Goal: Information Seeking & Learning: Compare options

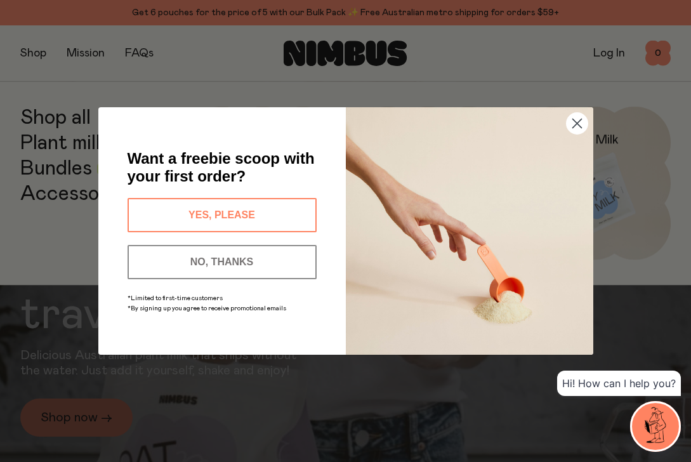
click at [578, 126] on circle "Close dialog" at bounding box center [576, 123] width 21 height 21
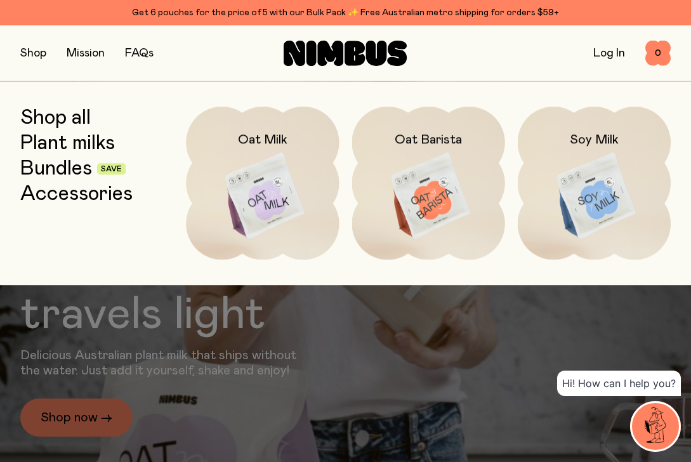
click at [68, 159] on link "Bundles" at bounding box center [56, 168] width 72 height 23
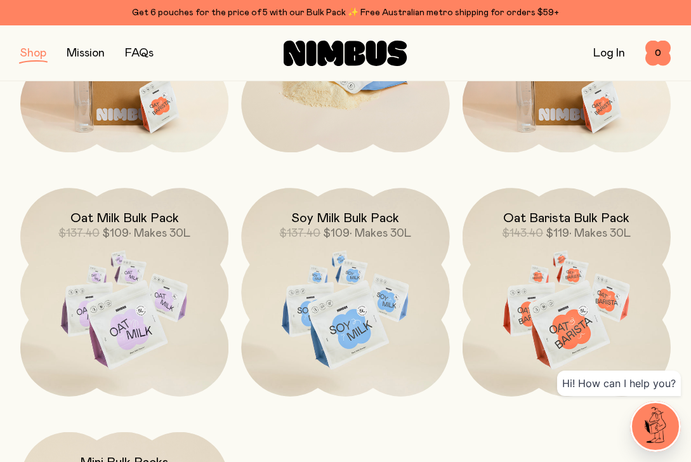
scroll to position [516, 0]
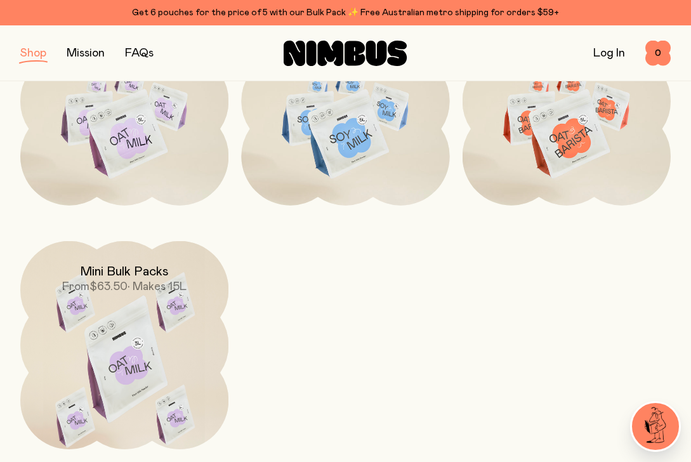
click at [154, 362] on img at bounding box center [124, 363] width 208 height 245
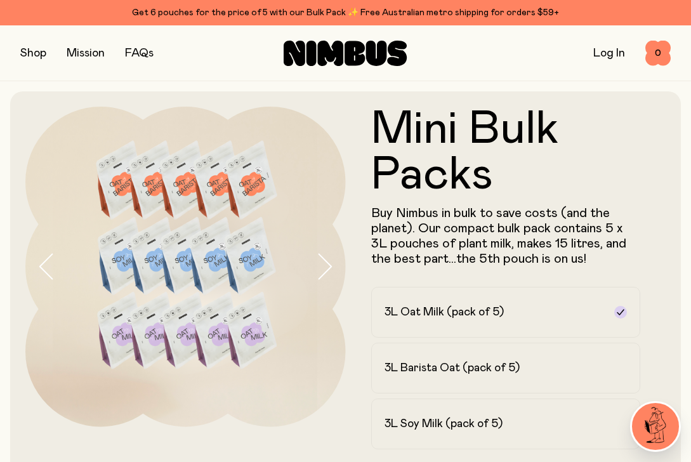
scroll to position [3, 0]
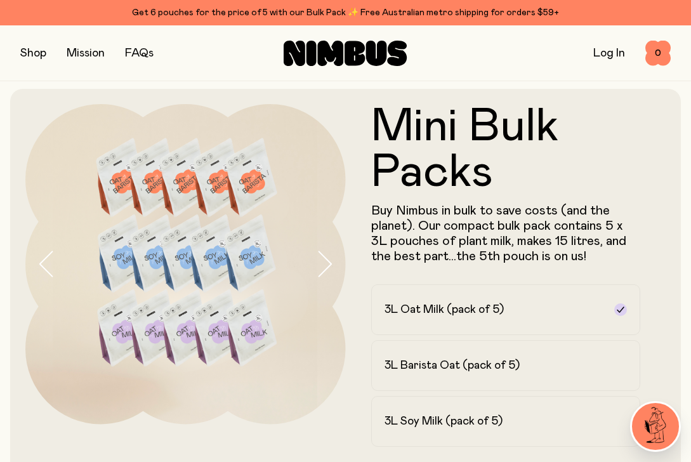
click at [318, 259] on icon "button" at bounding box center [324, 264] width 18 height 27
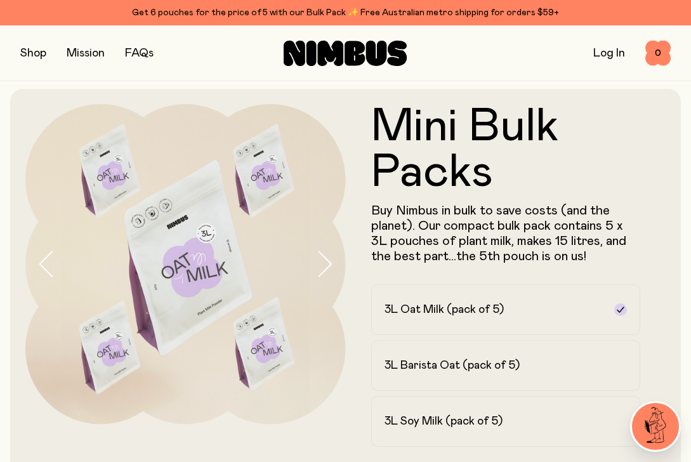
click at [324, 263] on icon "button" at bounding box center [324, 264] width 18 height 27
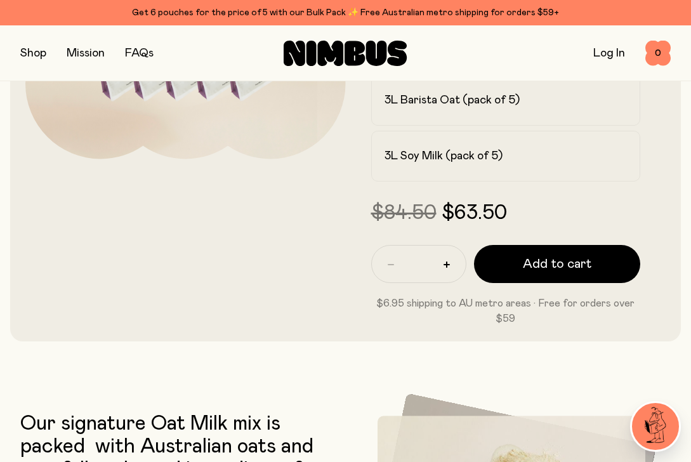
scroll to position [0, 0]
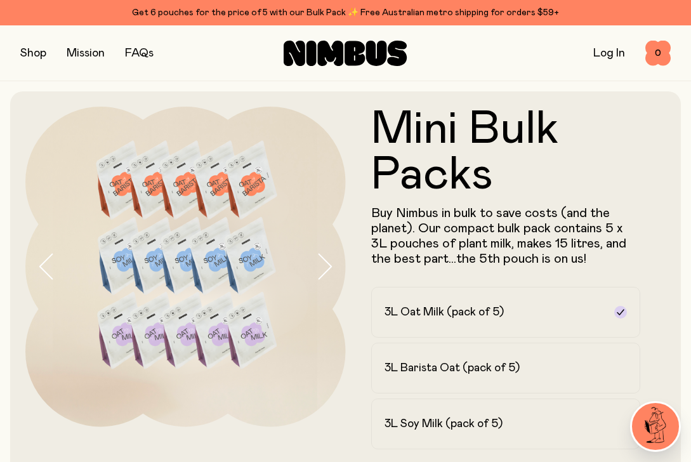
click at [22, 58] on button "button" at bounding box center [33, 53] width 26 height 18
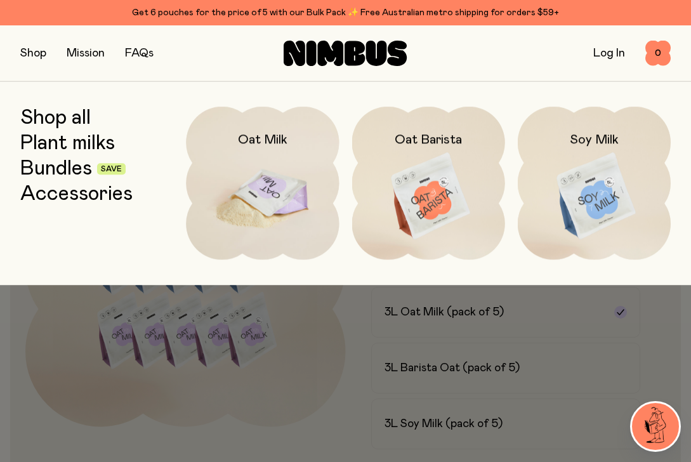
click at [257, 176] on img at bounding box center [262, 197] width 153 height 180
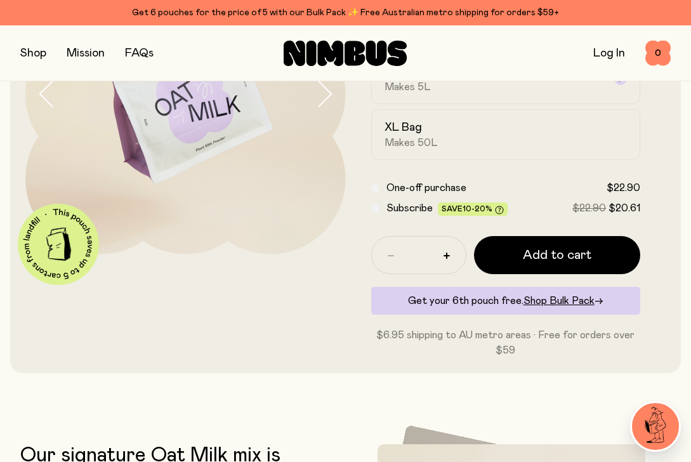
scroll to position [7, 0]
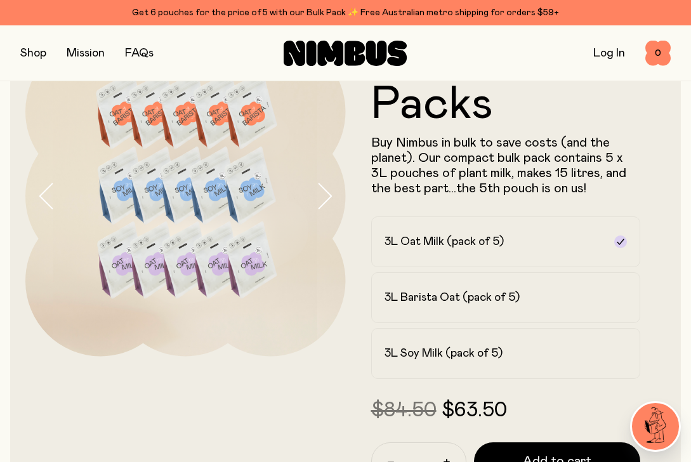
scroll to position [60, 0]
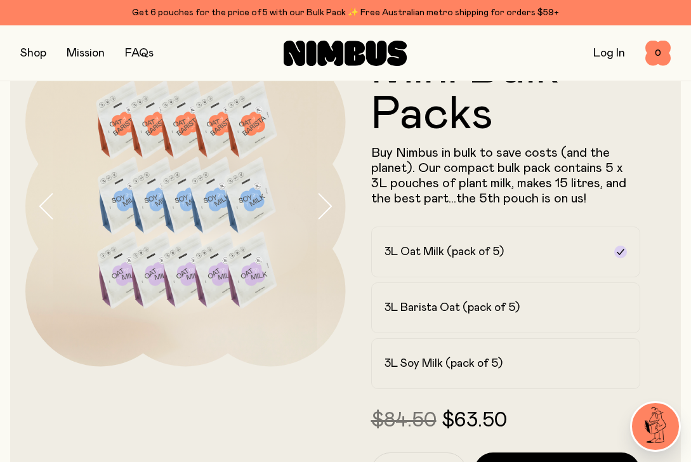
click at [330, 210] on icon "button" at bounding box center [324, 206] width 18 height 27
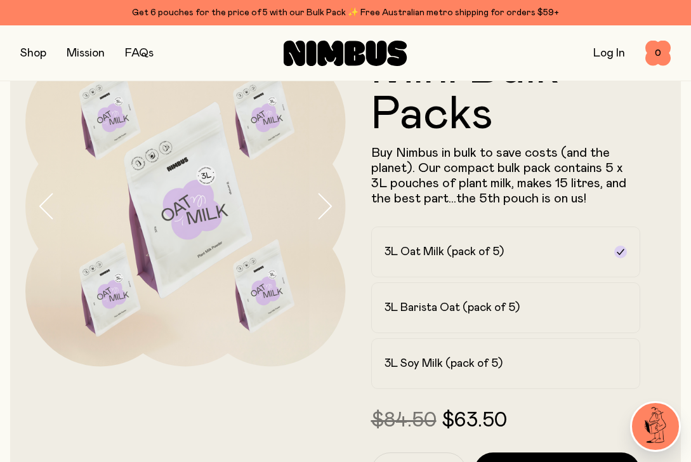
click at [330, 210] on icon "button" at bounding box center [324, 206] width 18 height 27
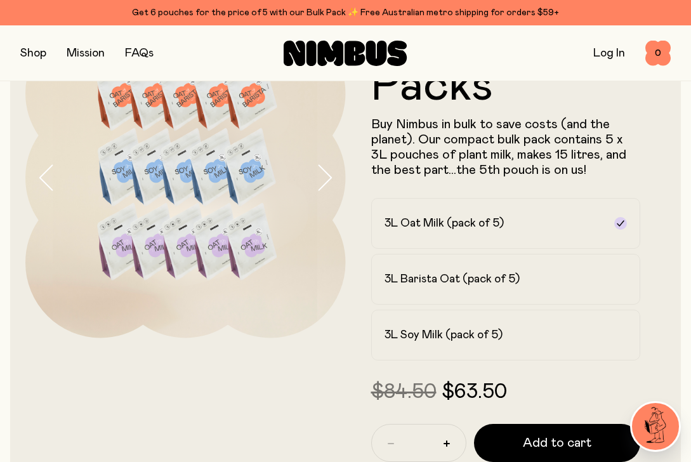
scroll to position [0, 0]
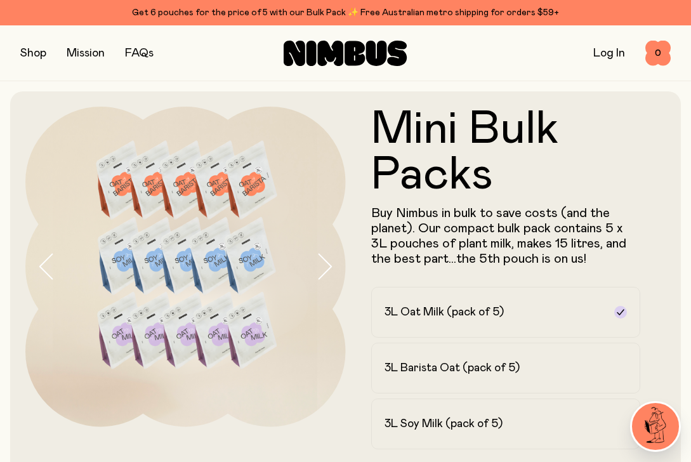
click at [37, 49] on button "button" at bounding box center [33, 53] width 26 height 18
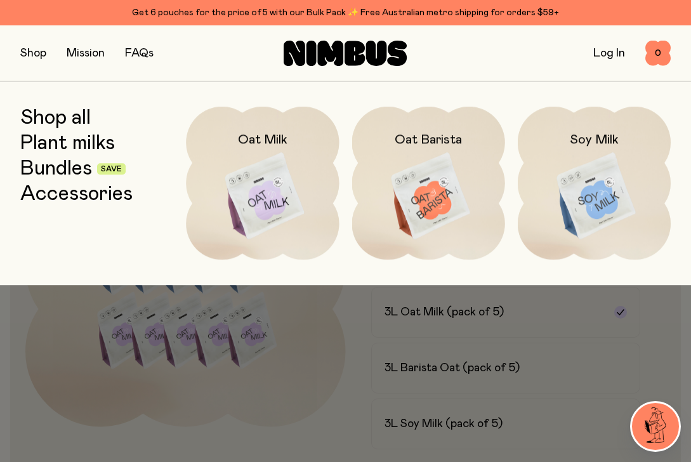
click at [71, 199] on link "Accessories" at bounding box center [76, 194] width 112 height 23
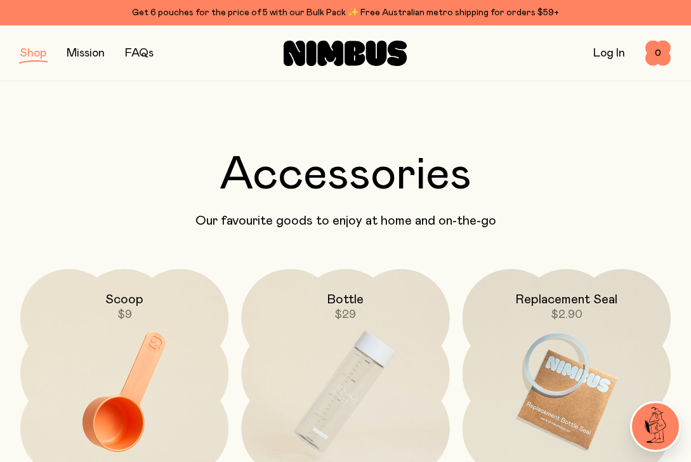
click at [83, 56] on link "Mission" at bounding box center [86, 53] width 38 height 11
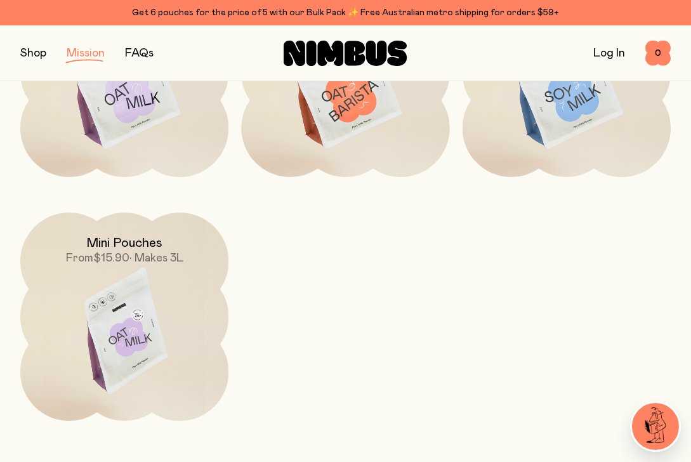
scroll to position [1758, 0]
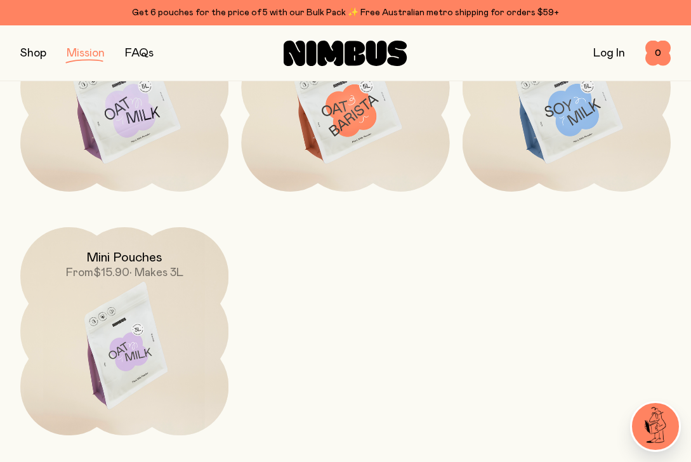
click at [199, 282] on img at bounding box center [124, 349] width 208 height 245
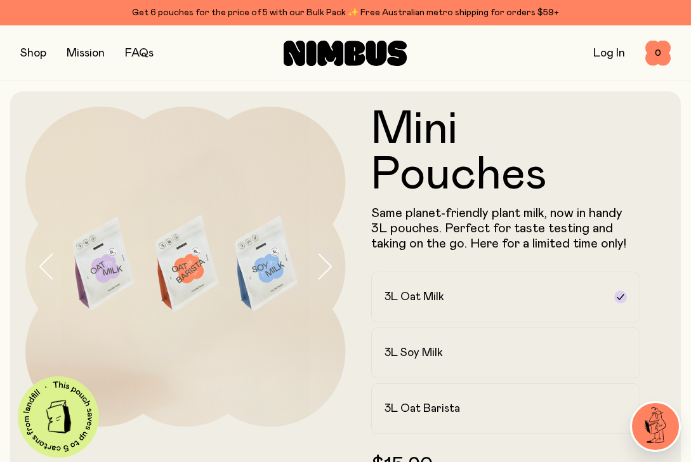
click at [30, 53] on button "button" at bounding box center [33, 53] width 26 height 18
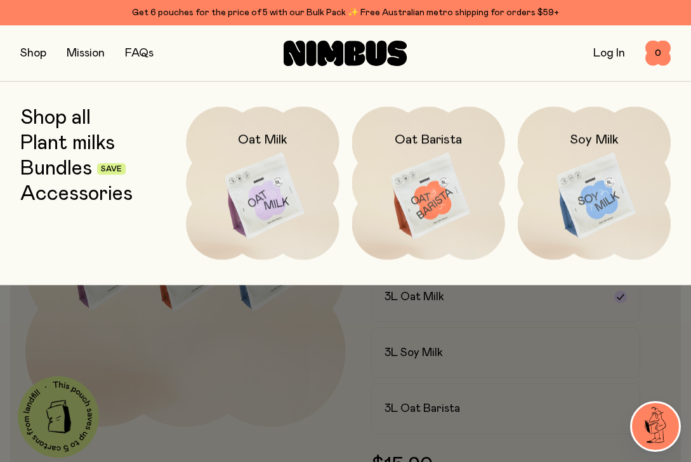
click at [63, 148] on link "Plant milks" at bounding box center [67, 143] width 95 height 23
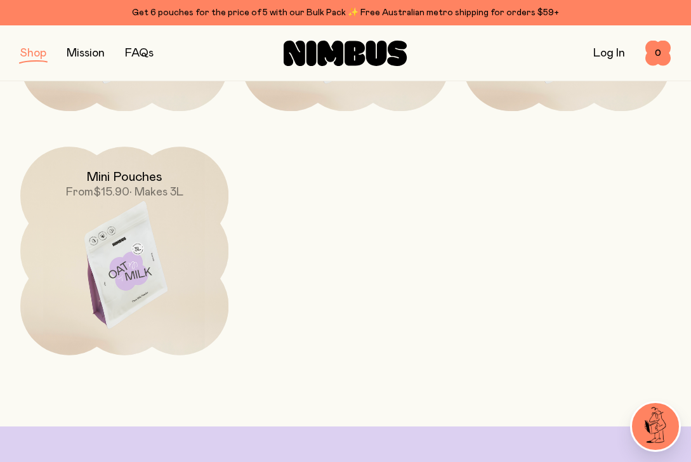
scroll to position [378, 0]
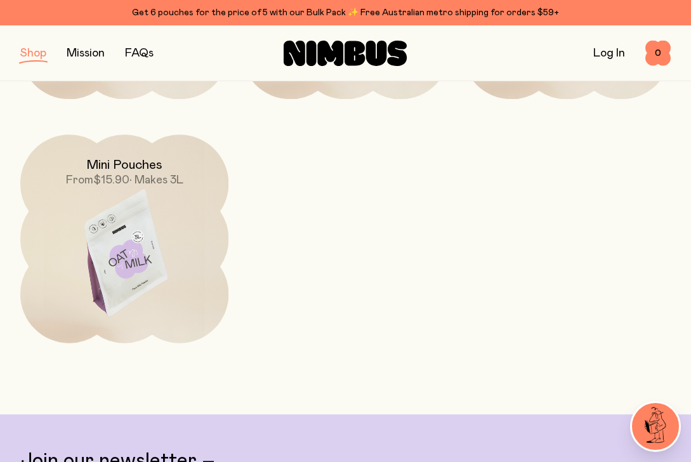
click at [72, 234] on img at bounding box center [124, 256] width 208 height 245
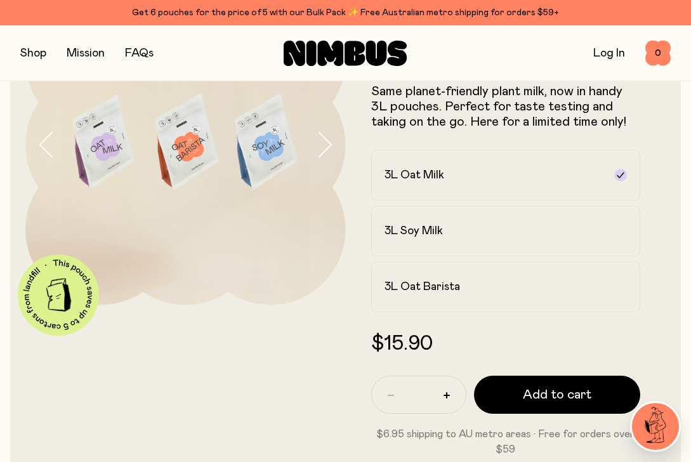
scroll to position [124, 0]
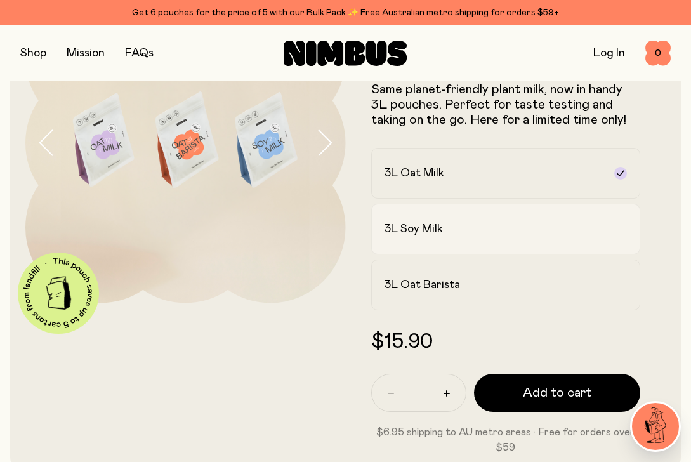
click at [405, 231] on h2 "3L Soy Milk" at bounding box center [413, 228] width 58 height 15
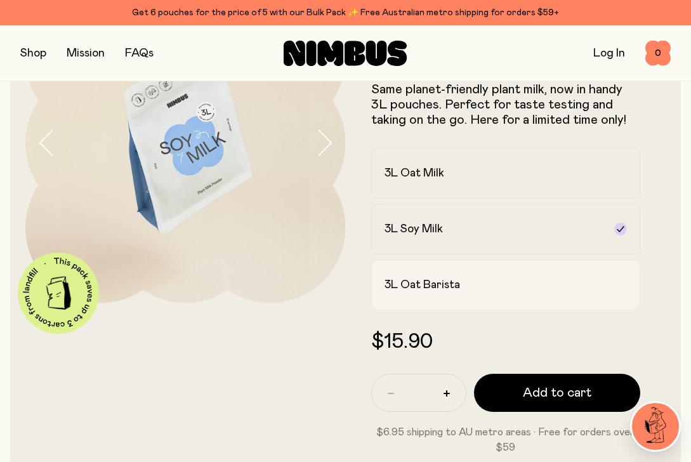
click at [436, 275] on label "3L Oat Barista" at bounding box center [506, 284] width 270 height 51
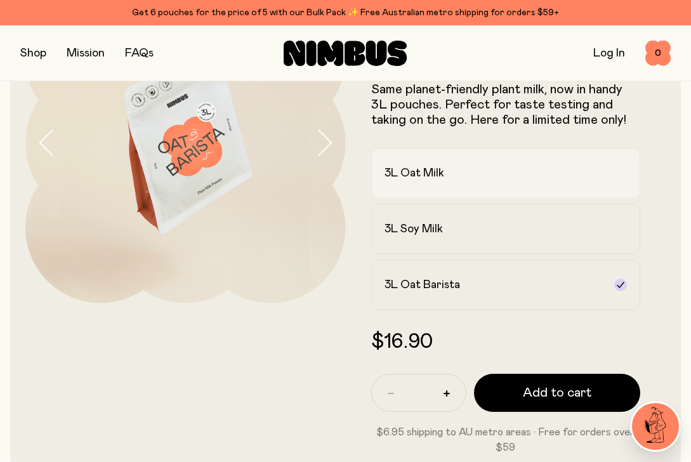
click at [417, 192] on label "3L Oat Milk" at bounding box center [506, 173] width 270 height 51
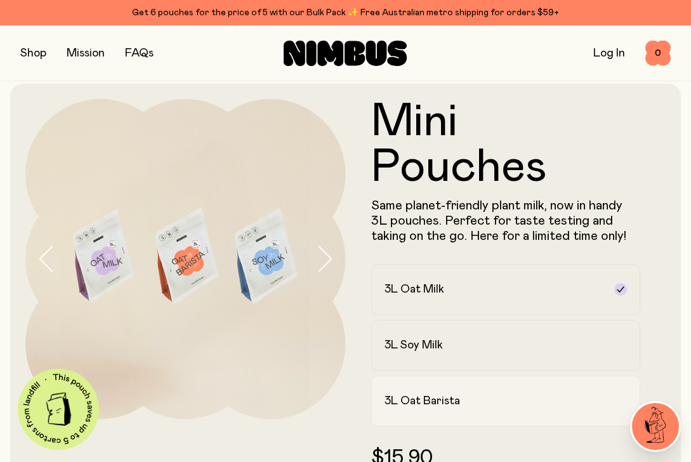
scroll to position [7, 0]
click at [464, 348] on div "3L Soy Milk" at bounding box center [494, 345] width 220 height 15
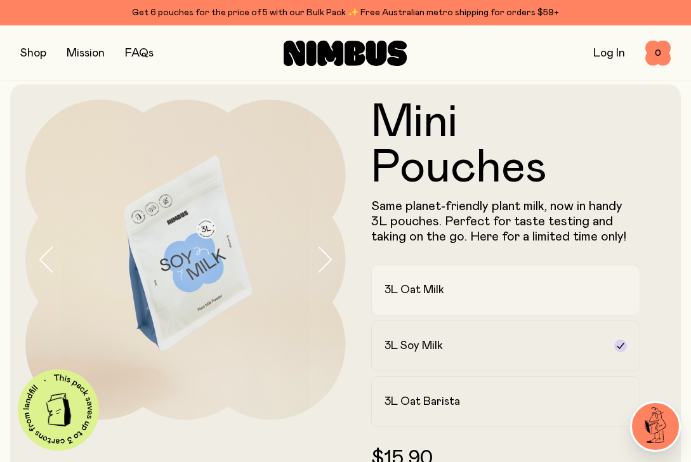
click at [448, 280] on label "3L Oat Milk" at bounding box center [506, 290] width 270 height 51
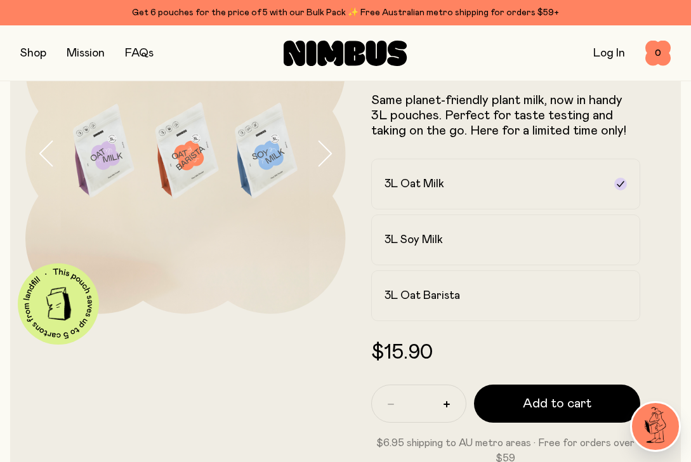
scroll to position [110, 0]
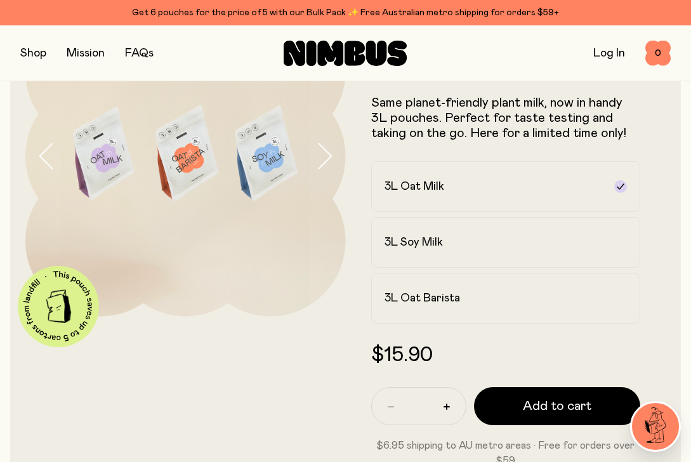
click at [81, 57] on link "Mission" at bounding box center [86, 53] width 38 height 11
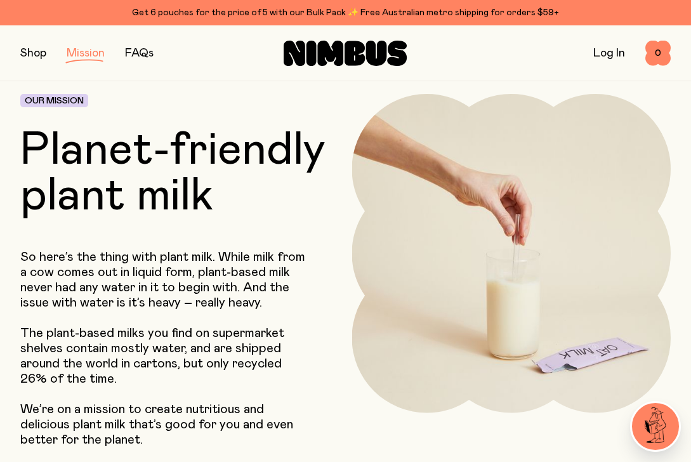
click at [49, 52] on div "Shop Mission FAQs" at bounding box center [128, 53] width 217 height 18
click at [37, 53] on button "button" at bounding box center [33, 53] width 26 height 18
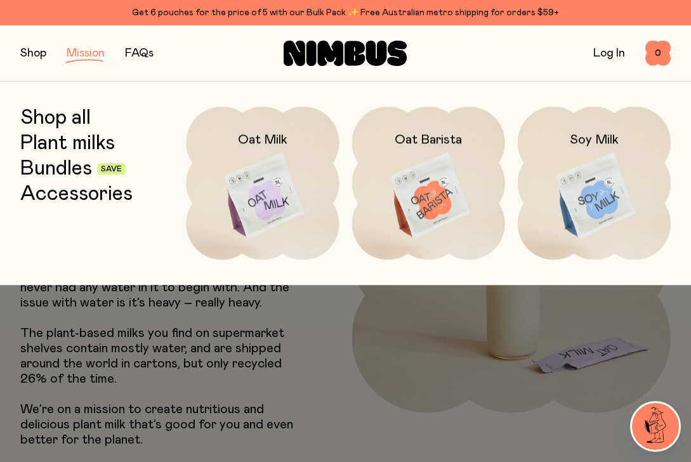
click at [69, 173] on link "Bundles" at bounding box center [56, 168] width 72 height 23
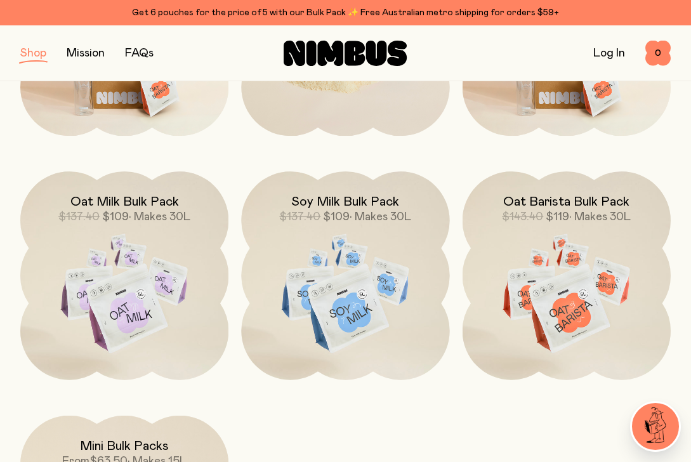
scroll to position [628, 0]
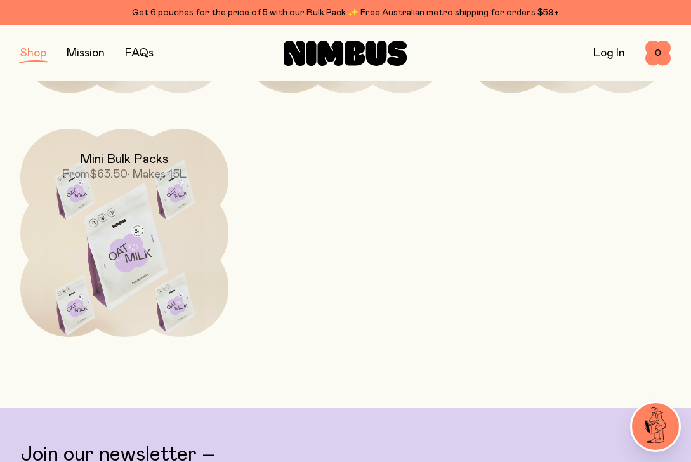
click at [127, 255] on img at bounding box center [124, 251] width 208 height 245
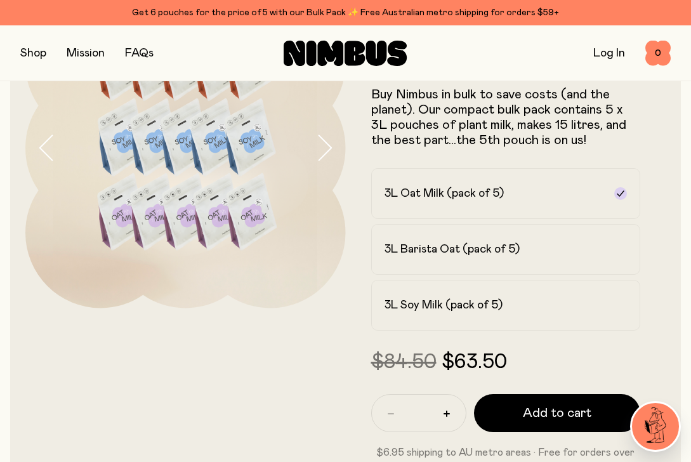
scroll to position [116, 0]
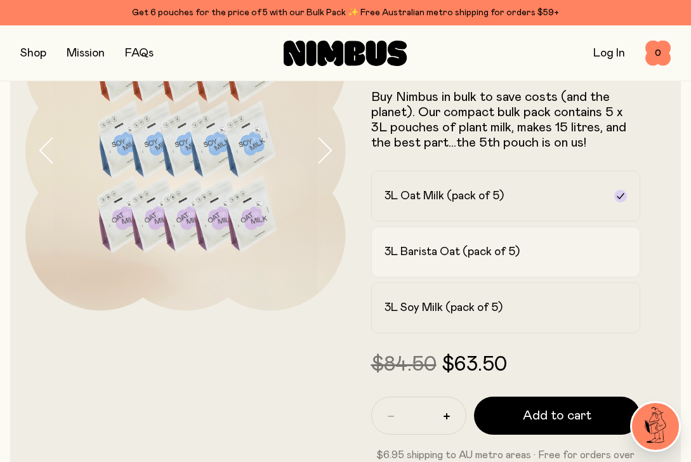
click at [480, 263] on label "3L Barista Oat (pack of 5)" at bounding box center [506, 251] width 270 height 51
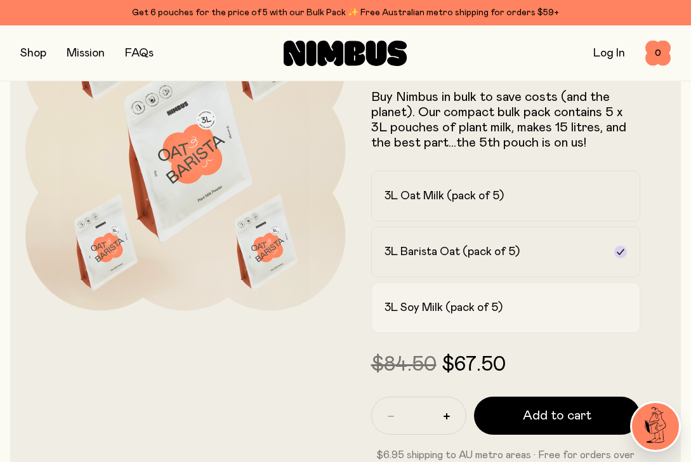
click at [476, 307] on h2 "3L Soy Milk (pack of 5)" at bounding box center [443, 307] width 118 height 15
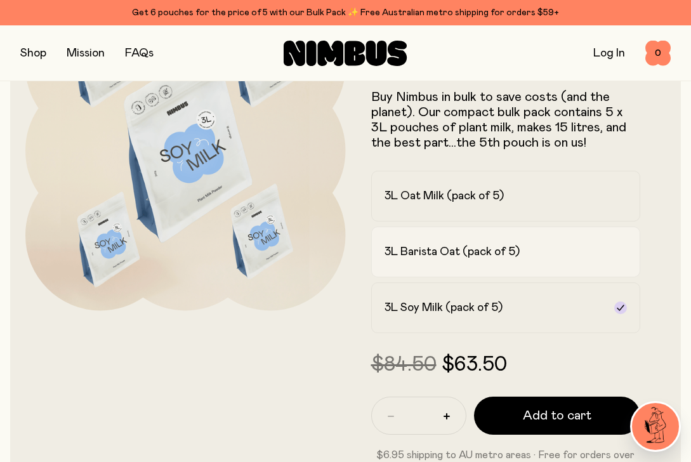
click at [554, 261] on label "3L Barista Oat (pack of 5)" at bounding box center [506, 251] width 270 height 51
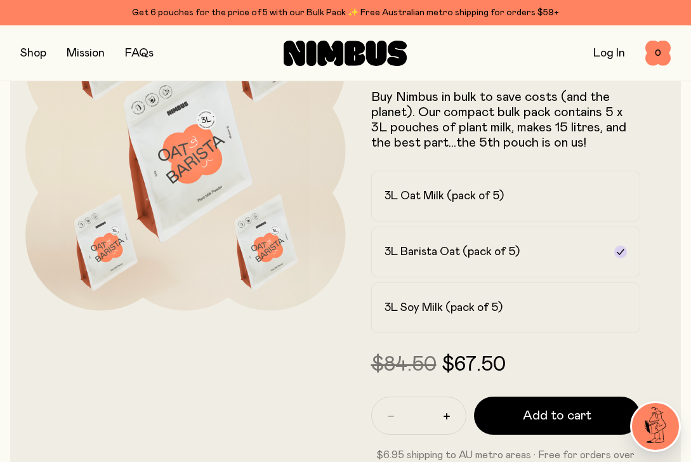
click at [556, 223] on div "3L Oat Milk (pack of 5) 3L Barista Oat (pack of 5) 3L Soy Milk (pack of 5)" at bounding box center [506, 252] width 270 height 162
